Goal: Information Seeking & Learning: Find specific fact

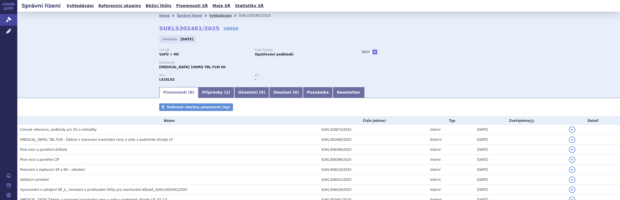
click at [213, 14] on link "Vyhledávání" at bounding box center [220, 16] width 22 height 4
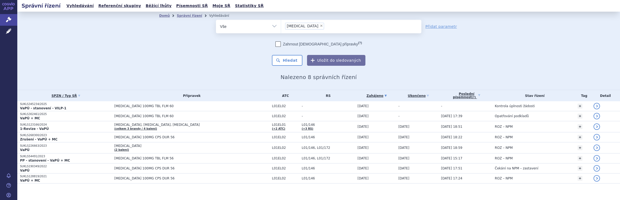
click at [320, 26] on span "×" at bounding box center [321, 25] width 3 height 3
click at [281, 26] on select "Calquence" at bounding box center [281, 26] width 0 height 14
select select
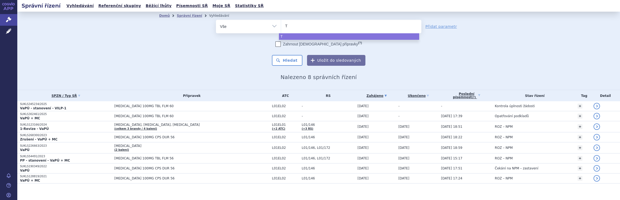
type input "Tr"
type input "Tre"
type input "Trem"
type input "Tremf"
type input "Tremfy"
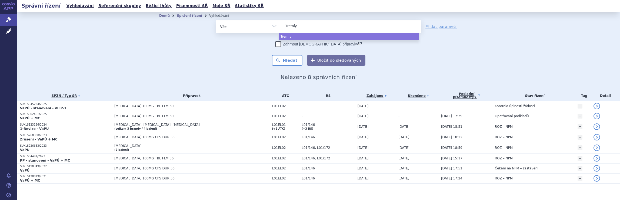
type input "Tremfya"
select select "Tremfya"
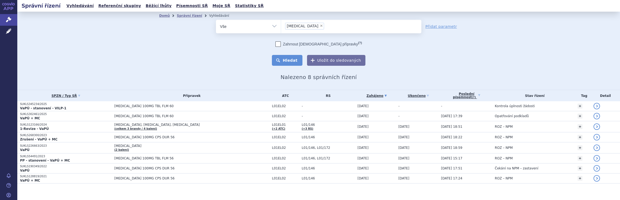
click at [294, 58] on button "Hledat" at bounding box center [287, 60] width 31 height 11
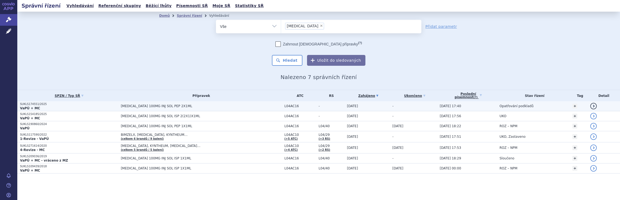
click at [144, 106] on span "TREMFYA 100MG INJ SOL PEP 2X1ML" at bounding box center [188, 106] width 135 height 4
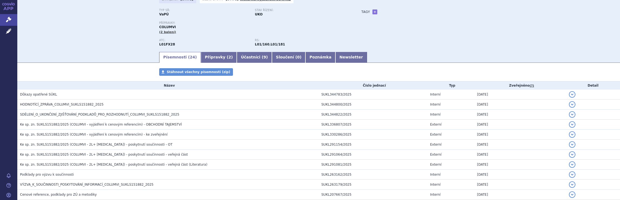
scroll to position [37, 0]
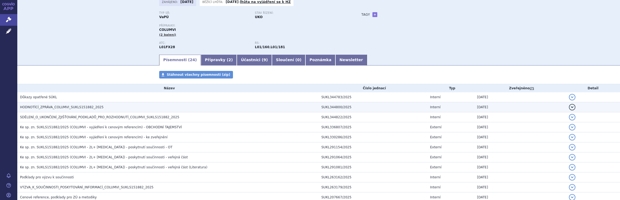
click at [69, 107] on span "HODNOTÍCÍ_ZPRÁVA_COLUMVI_SUKLS151882_2025" at bounding box center [62, 107] width 84 height 4
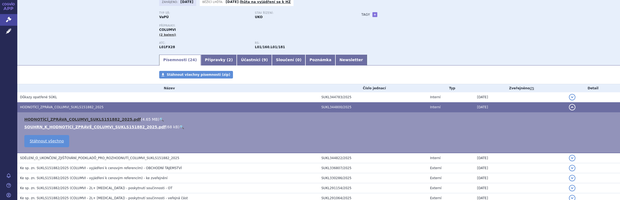
click at [70, 119] on link "HODNOTÍCÍ_ZPRÁVA_COLUMVI_SUKLS151882_2025.pdf" at bounding box center [82, 119] width 117 height 4
